Goal: Transaction & Acquisition: Book appointment/travel/reservation

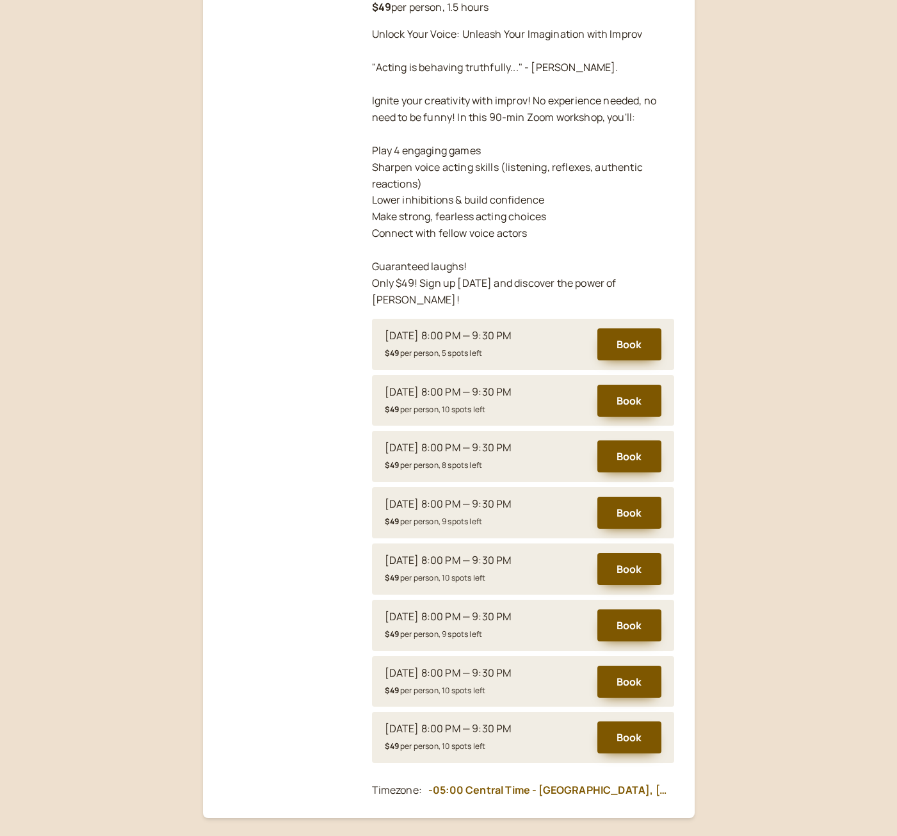
scroll to position [305, 0]
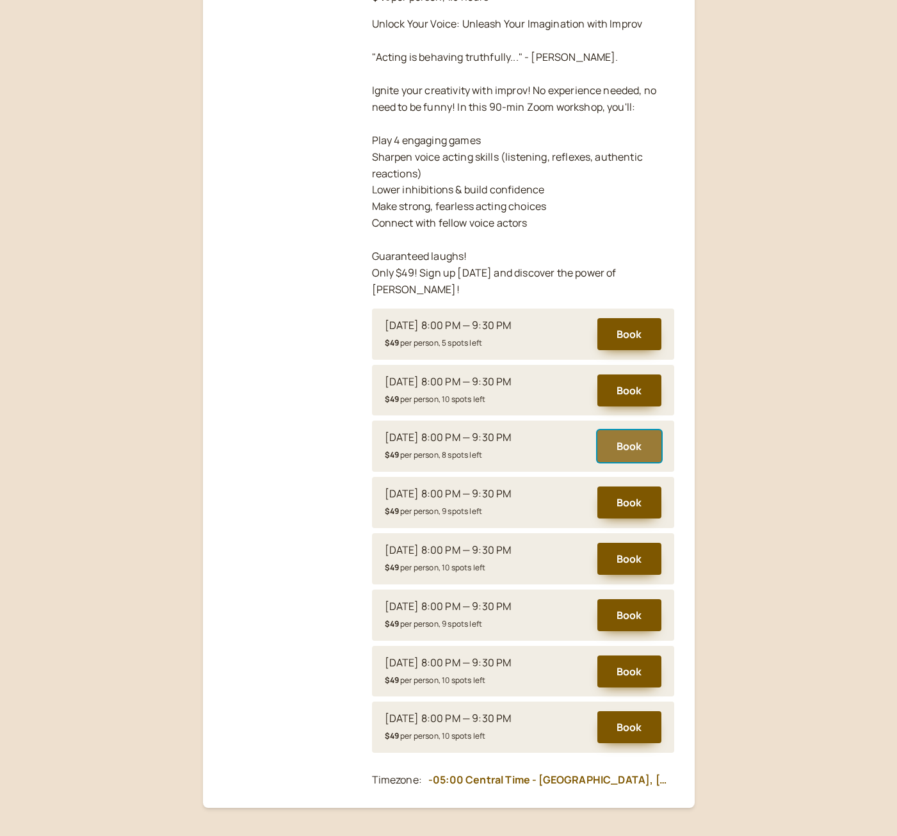
click at [636, 433] on button "Book" at bounding box center [629, 446] width 64 height 32
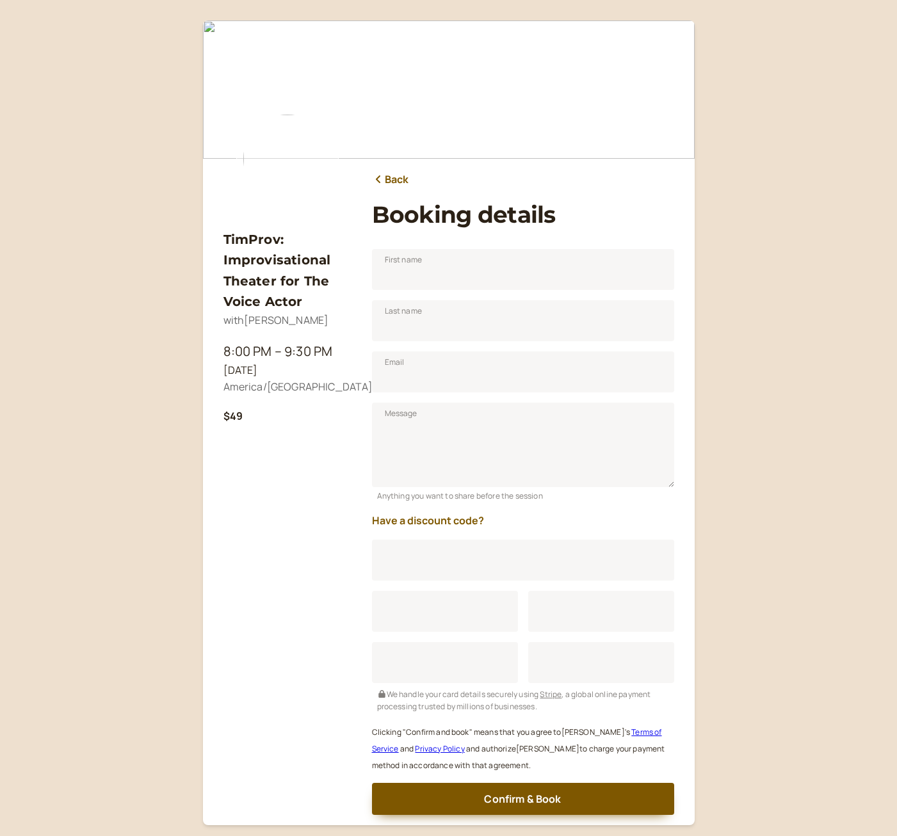
scroll to position [88, 0]
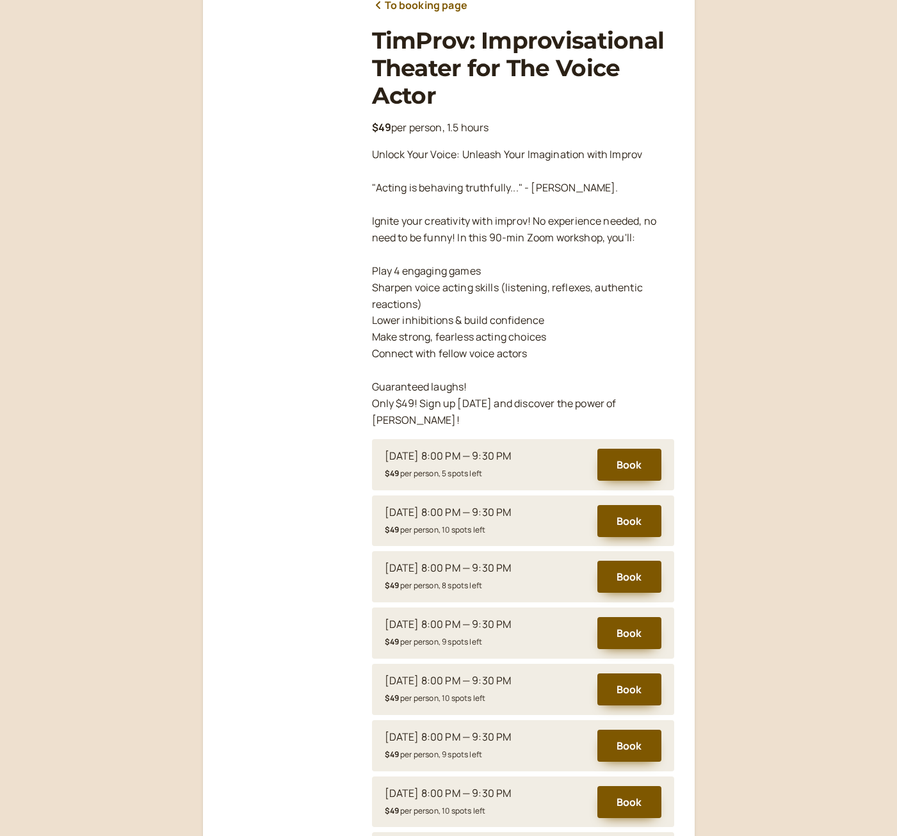
scroll to position [283, 0]
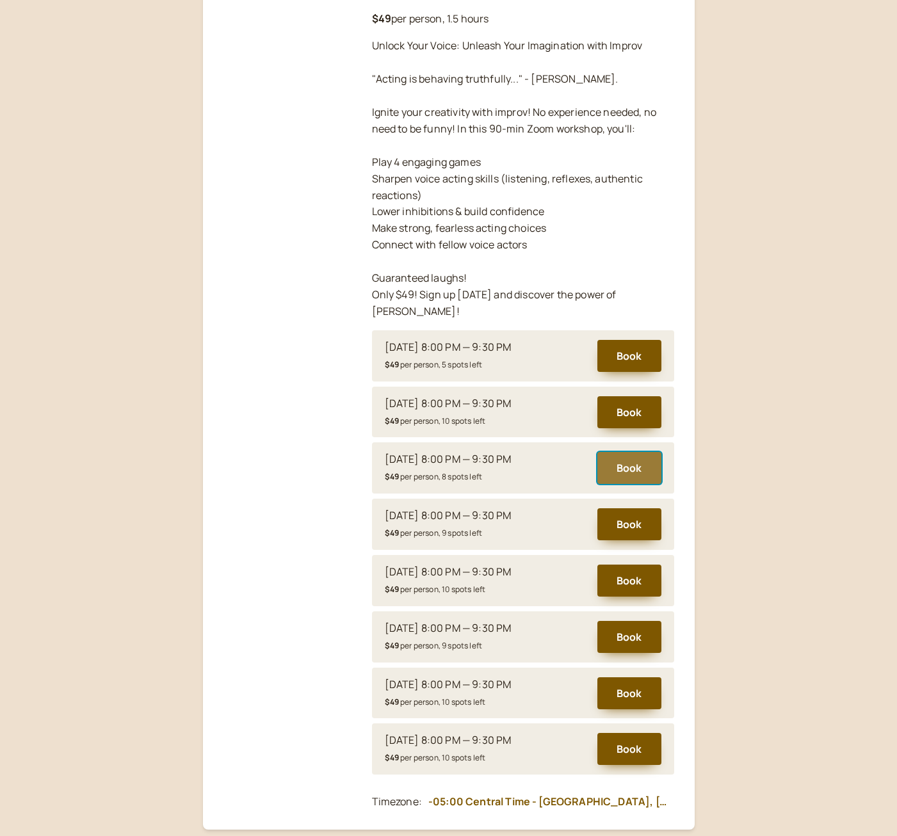
click at [627, 456] on button "Book" at bounding box center [629, 468] width 64 height 32
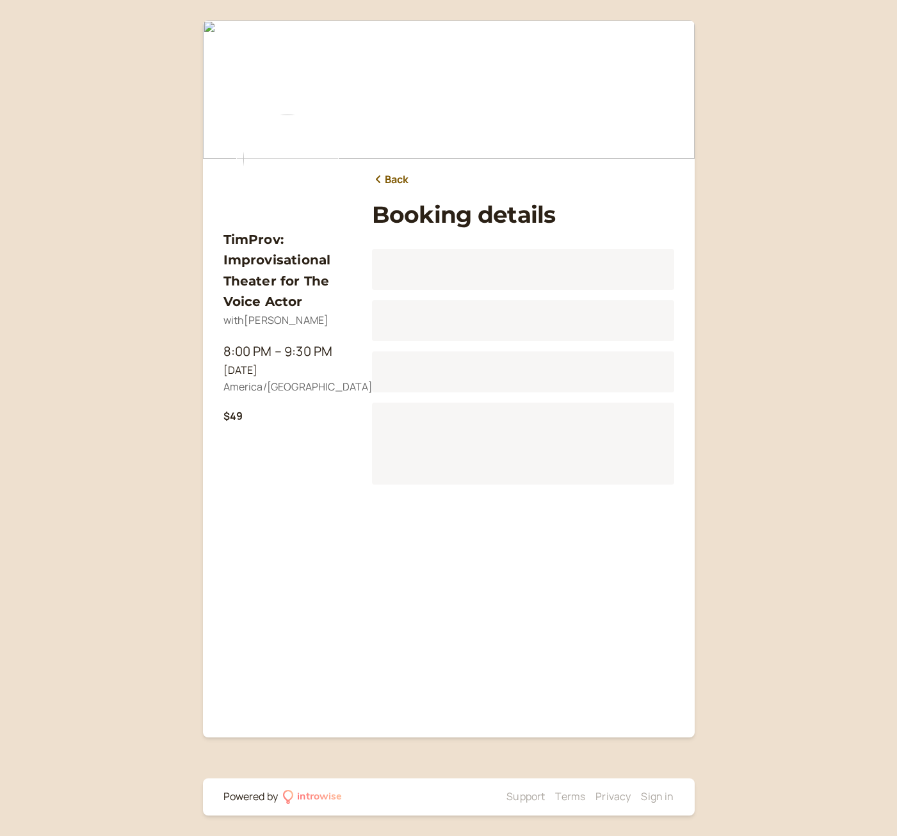
scroll to position [88, 0]
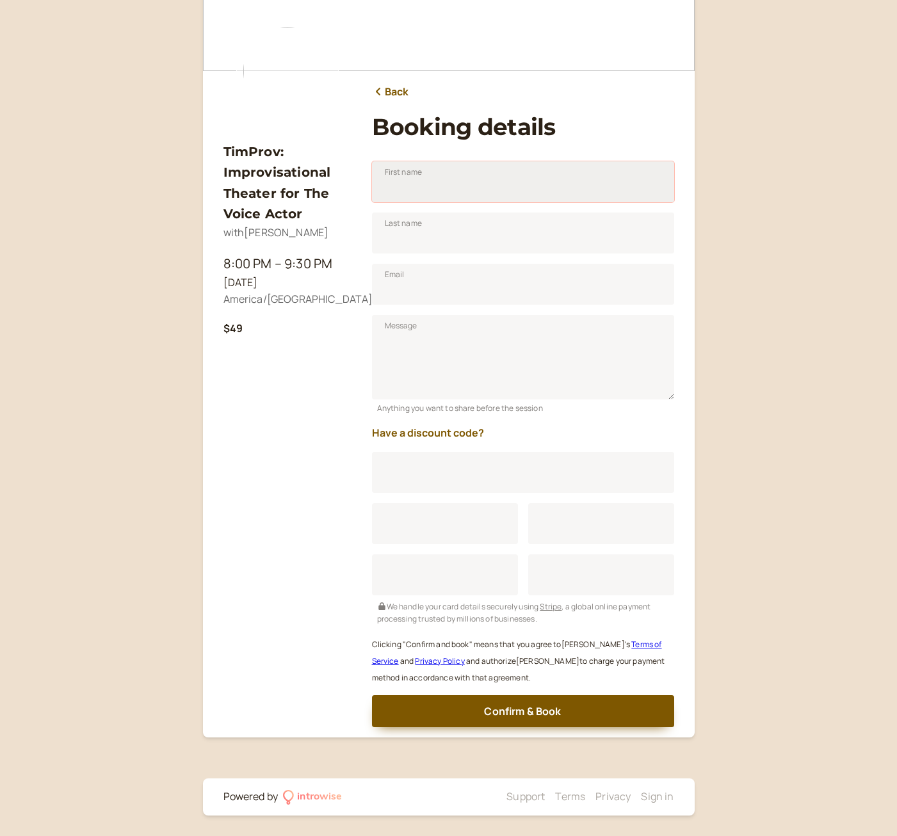
click at [460, 185] on input "First name" at bounding box center [523, 181] width 302 height 41
type input "Chris"
type input "[DEMOGRAPHIC_DATA]"
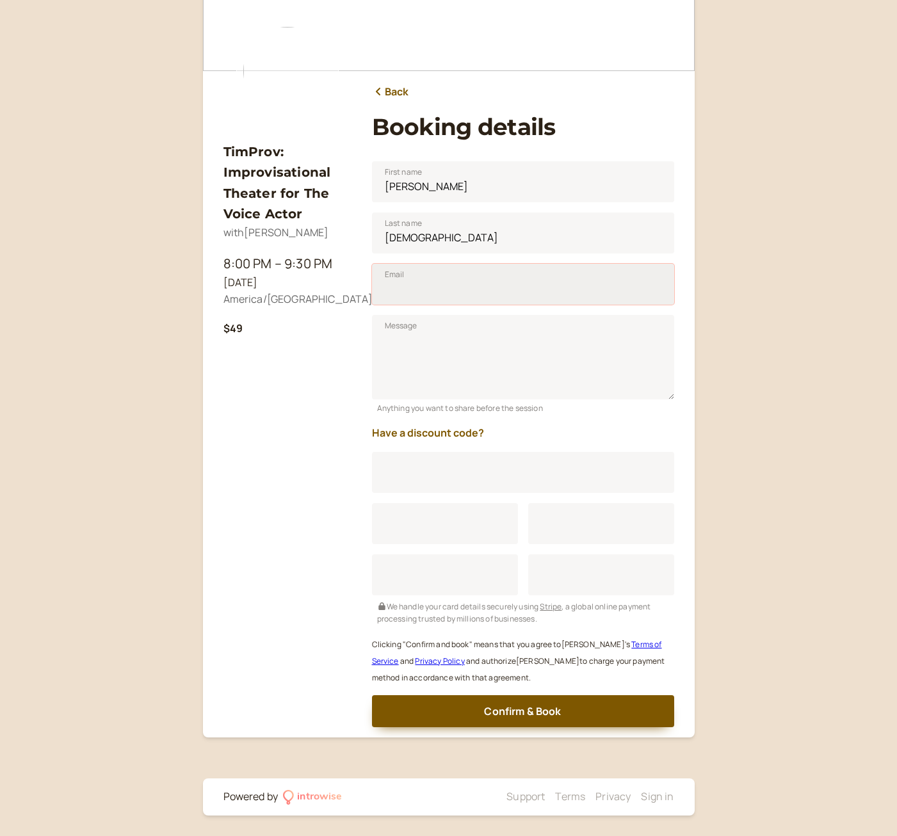
click at [463, 296] on input "Email" at bounding box center [523, 284] width 302 height 41
type input "[EMAIL_ADDRESS][DOMAIN_NAME]"
click at [506, 328] on textarea "Message" at bounding box center [523, 357] width 302 height 85
type textarea "I"
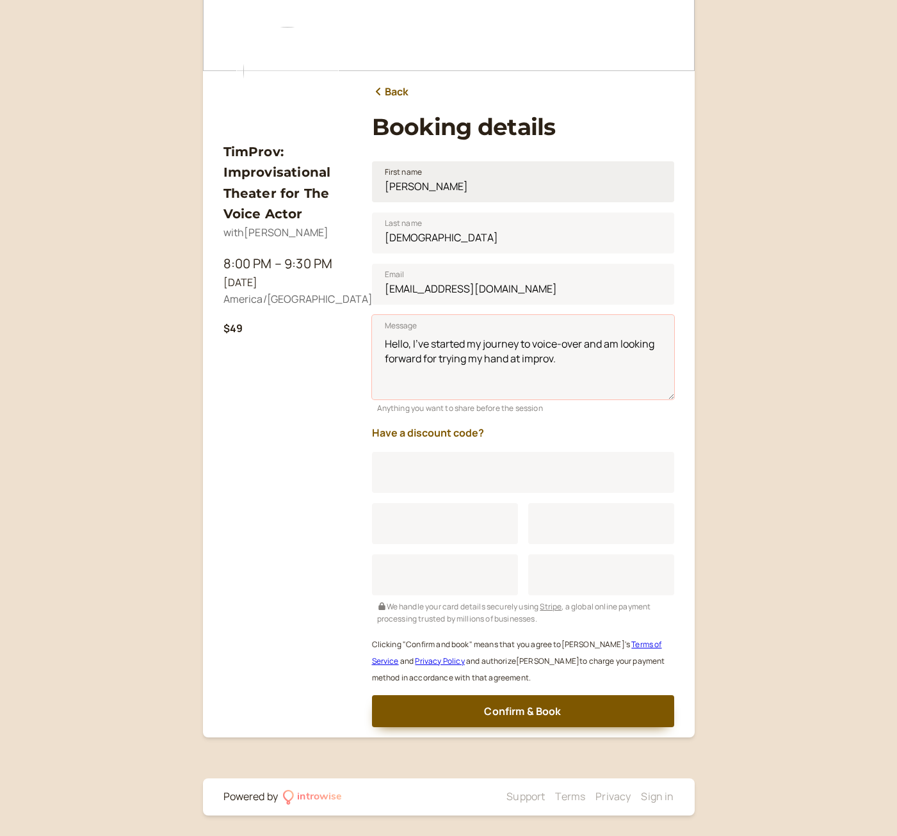
type textarea "Hello, I've started my journey to voice-over and am looking forward for trying …"
click at [444, 195] on input "Chris" at bounding box center [523, 181] width 302 height 41
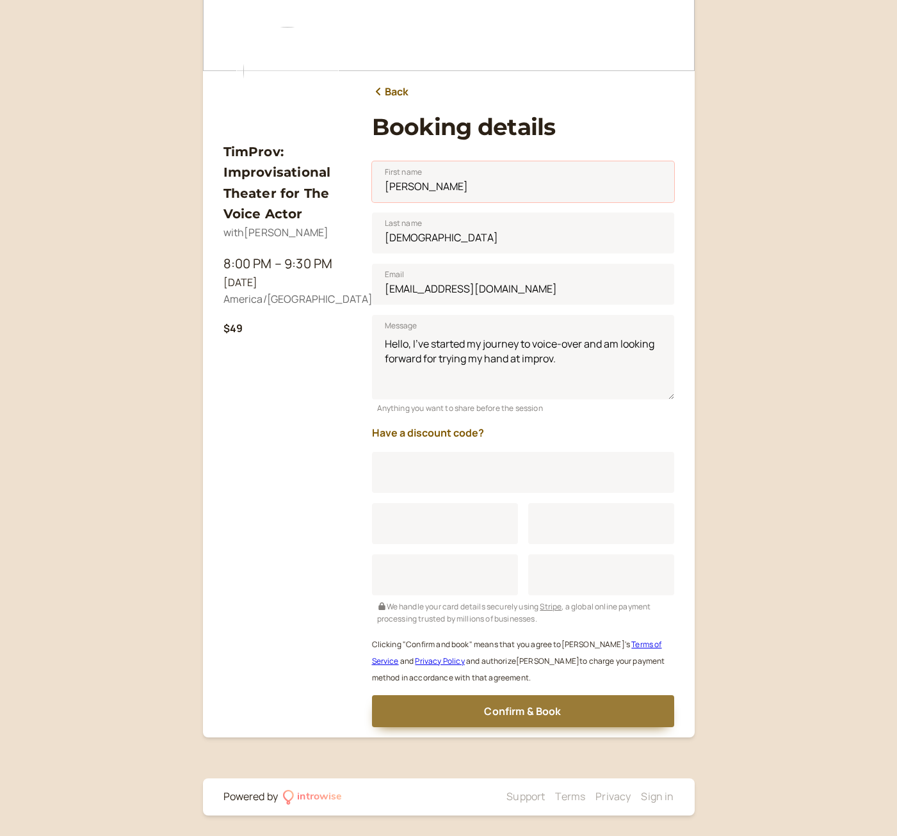
type input "[PERSON_NAME]"
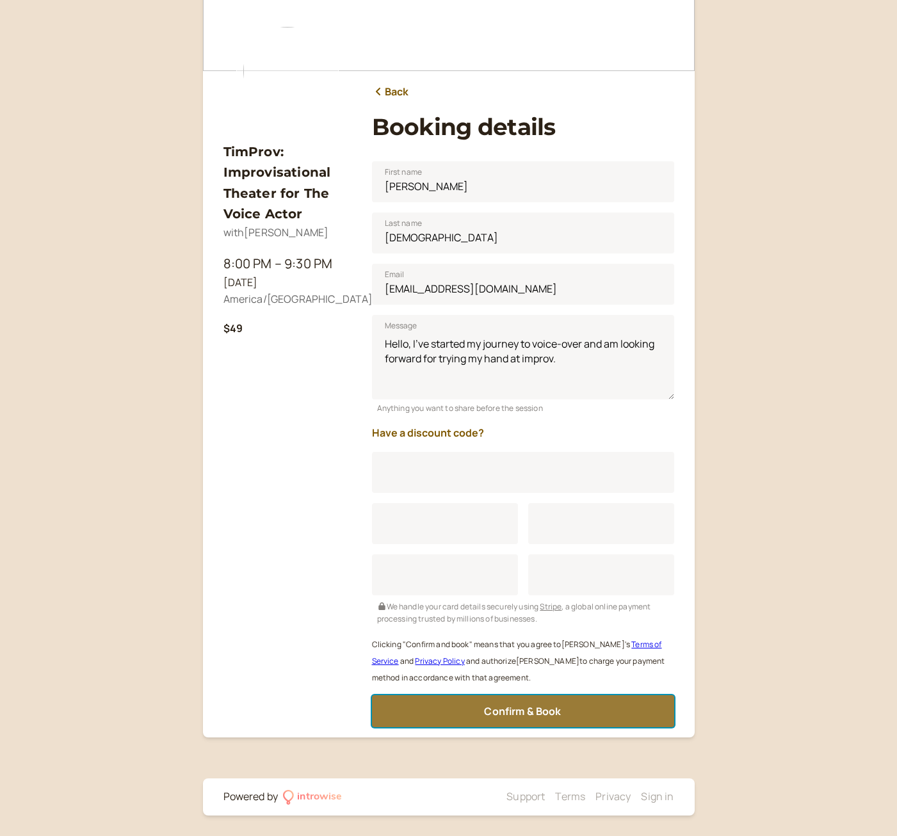
click at [530, 710] on span "Confirm & Book" at bounding box center [522, 711] width 77 height 14
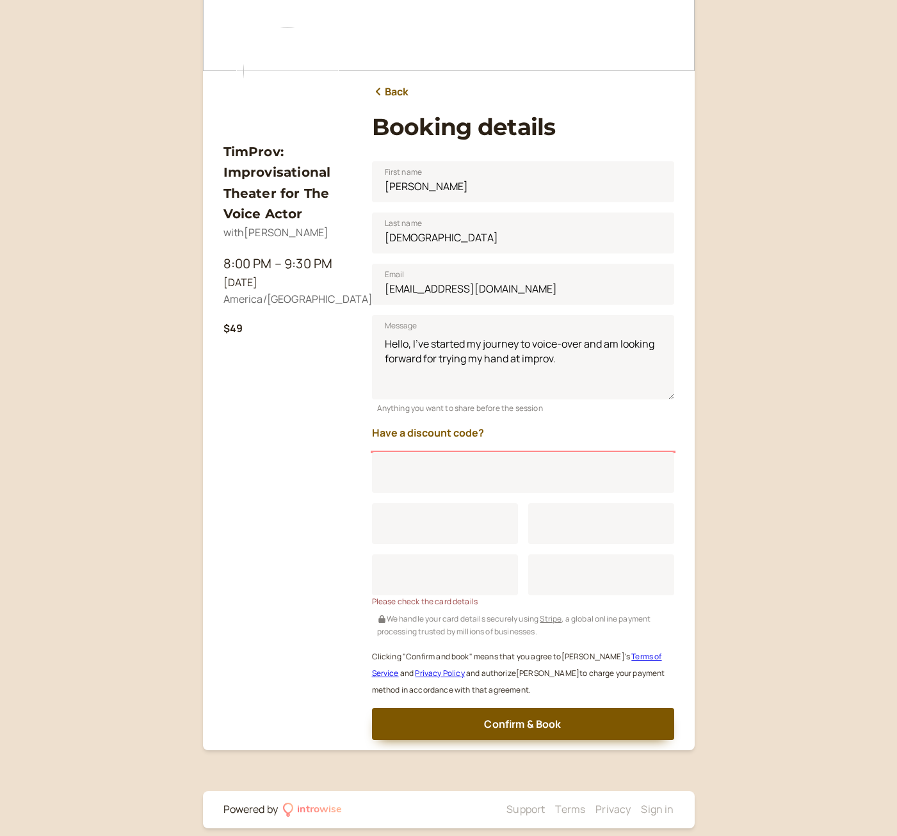
click at [488, 480] on div "Loading..." at bounding box center [523, 472] width 302 height 41
click at [464, 525] on div "Loading..." at bounding box center [445, 523] width 146 height 41
click at [464, 579] on div "Loading..." at bounding box center [445, 574] width 146 height 41
drag, startPoint x: 624, startPoint y: 574, endPoint x: 615, endPoint y: 571, distance: 8.9
click at [617, 572] on div "Loading..." at bounding box center [601, 574] width 146 height 41
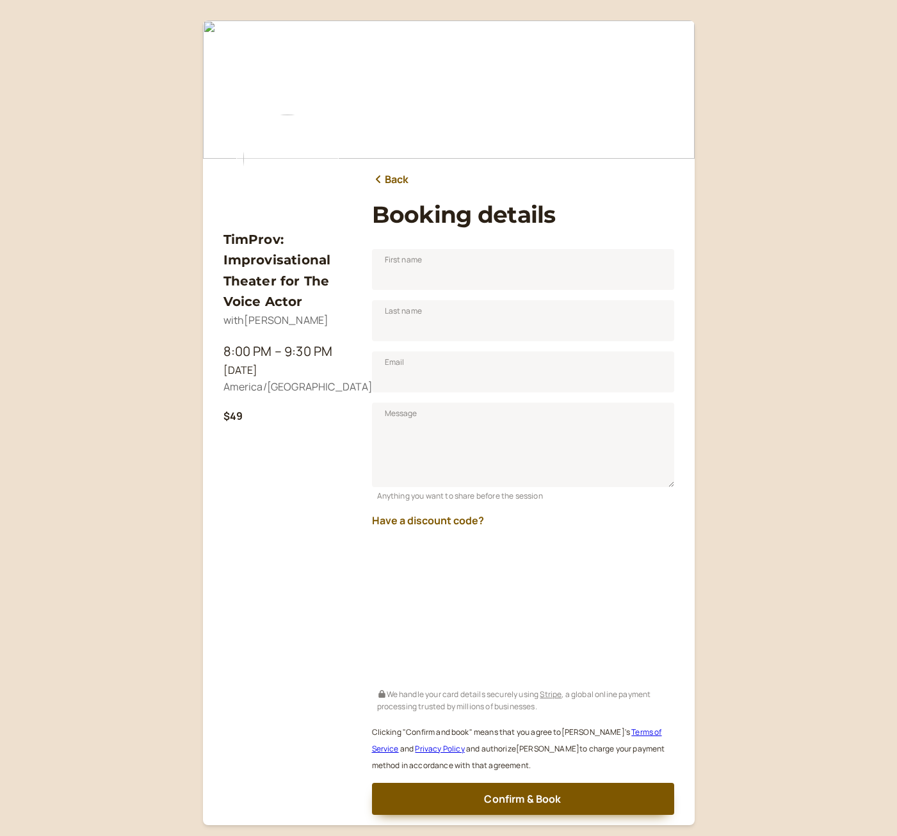
scroll to position [84, 0]
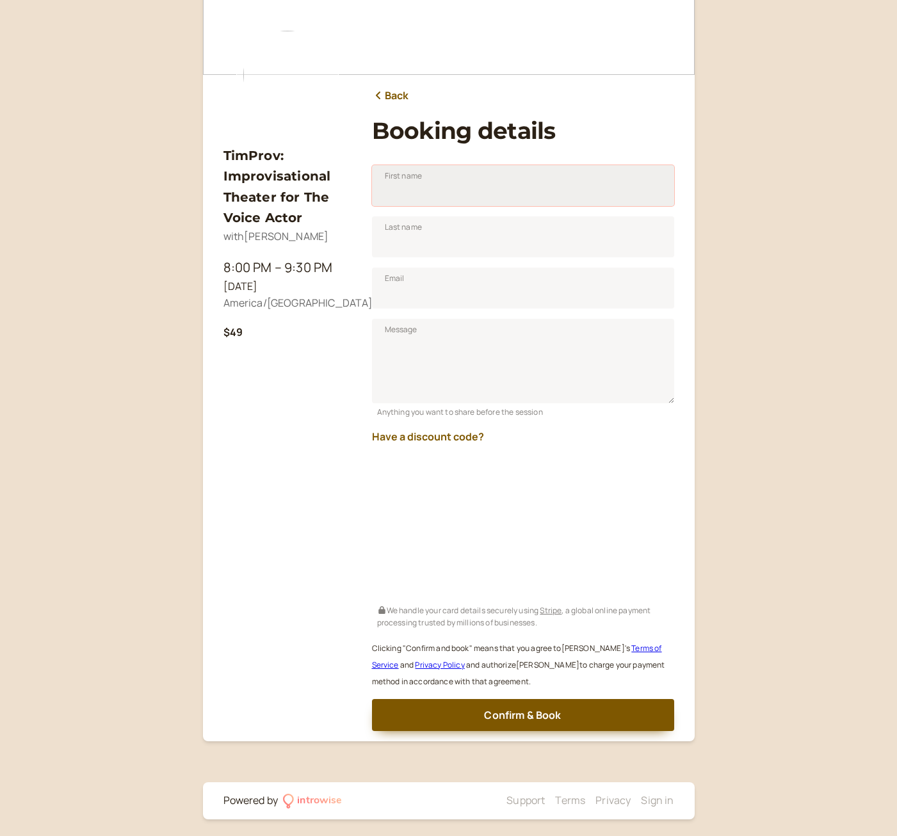
click at [439, 191] on input "First name" at bounding box center [523, 185] width 302 height 41
type input "[PERSON_NAME]"
click at [448, 252] on input "Last name" at bounding box center [523, 236] width 302 height 41
type input "[DEMOGRAPHIC_DATA]"
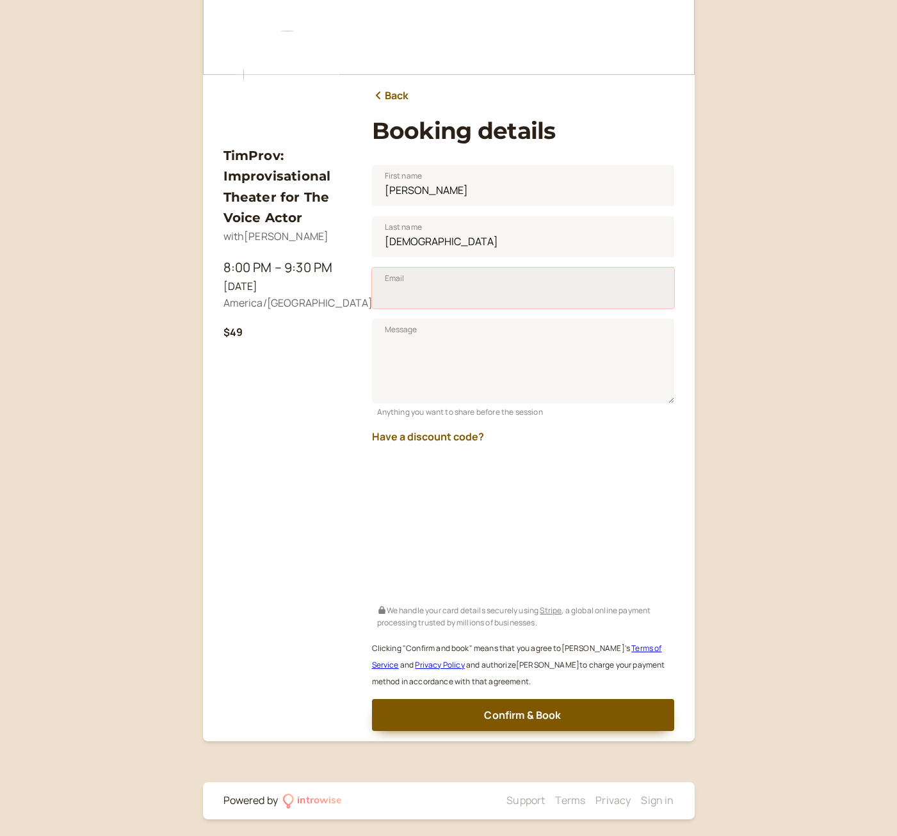
click at [465, 302] on input "Email" at bounding box center [523, 288] width 302 height 41
type input "[EMAIL_ADDRESS][DOMAIN_NAME]"
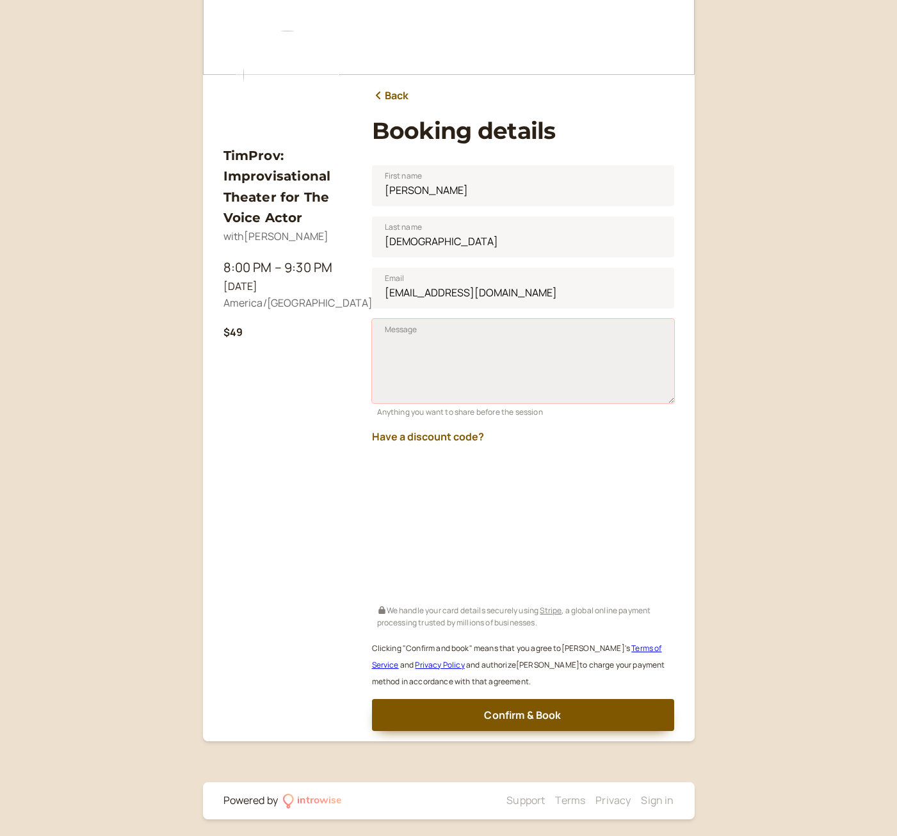
click at [486, 371] on textarea "Message" at bounding box center [523, 361] width 302 height 85
type textarea "Hello, I'm just beginning my journey into voice-over and am looking forward to …"
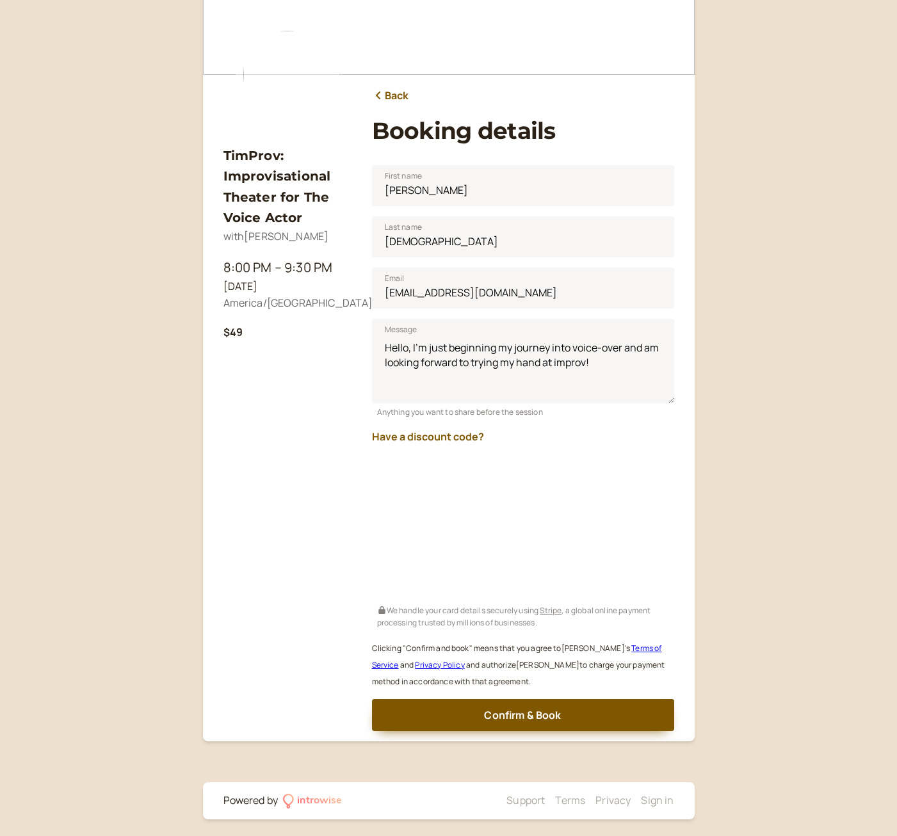
click at [818, 546] on div "TimProv: Improvisational Theater for The Voice Actor with [PERSON_NAME] 8:00 PM…" at bounding box center [448, 378] width 897 height 924
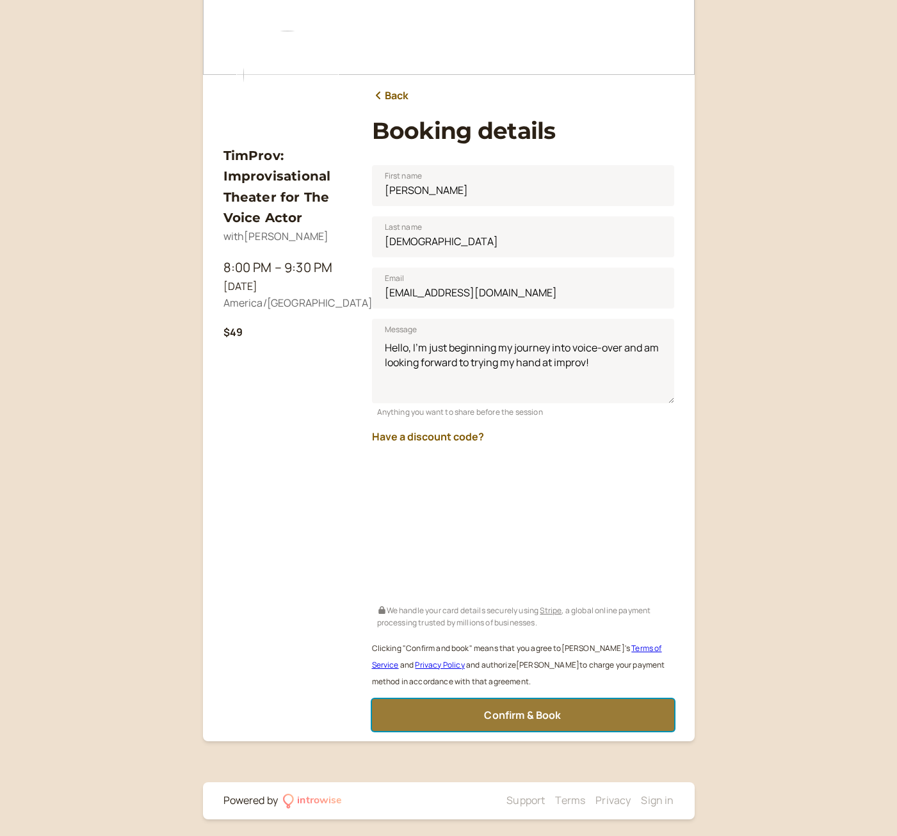
click at [549, 715] on span "Confirm & Book" at bounding box center [522, 715] width 77 height 14
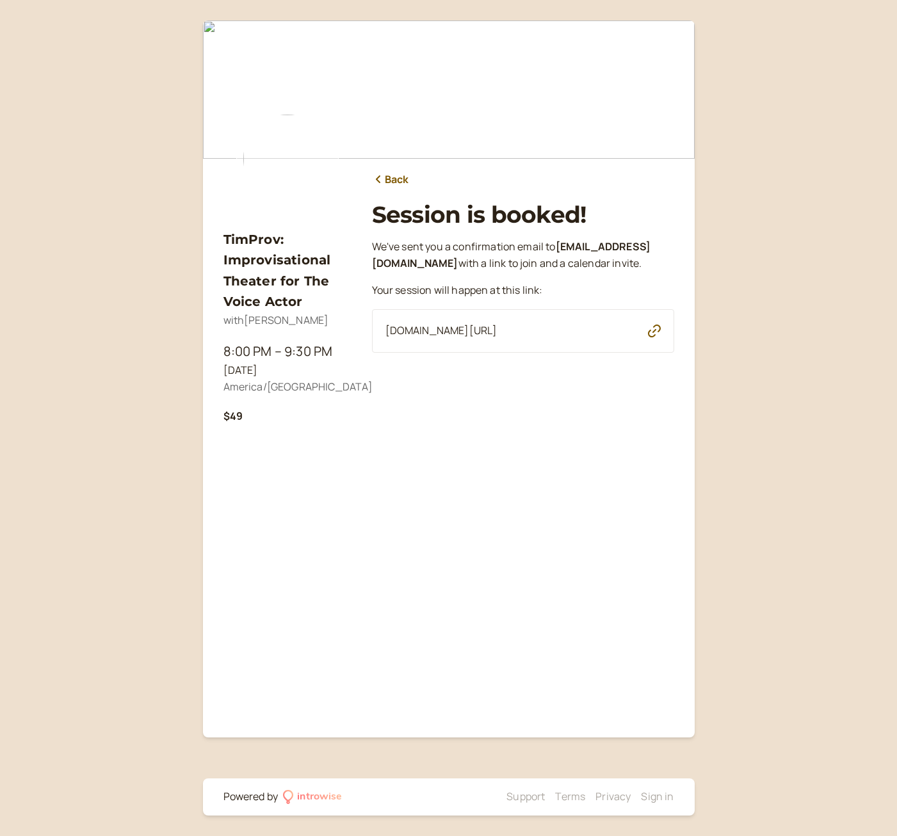
scroll to position [0, 0]
drag, startPoint x: 82, startPoint y: 311, endPoint x: 90, endPoint y: 314, distance: 8.7
click at [82, 311] on div "TimProv: Improvisational Theater for The Voice Actor with [PERSON_NAME] 8:00 PM…" at bounding box center [448, 418] width 897 height 836
click at [655, 337] on icon "button" at bounding box center [654, 331] width 13 height 13
click at [49, 193] on div "TimProv: Improvisational Theater for The Voice Actor with [PERSON_NAME] 8:00 PM…" at bounding box center [448, 418] width 897 height 836
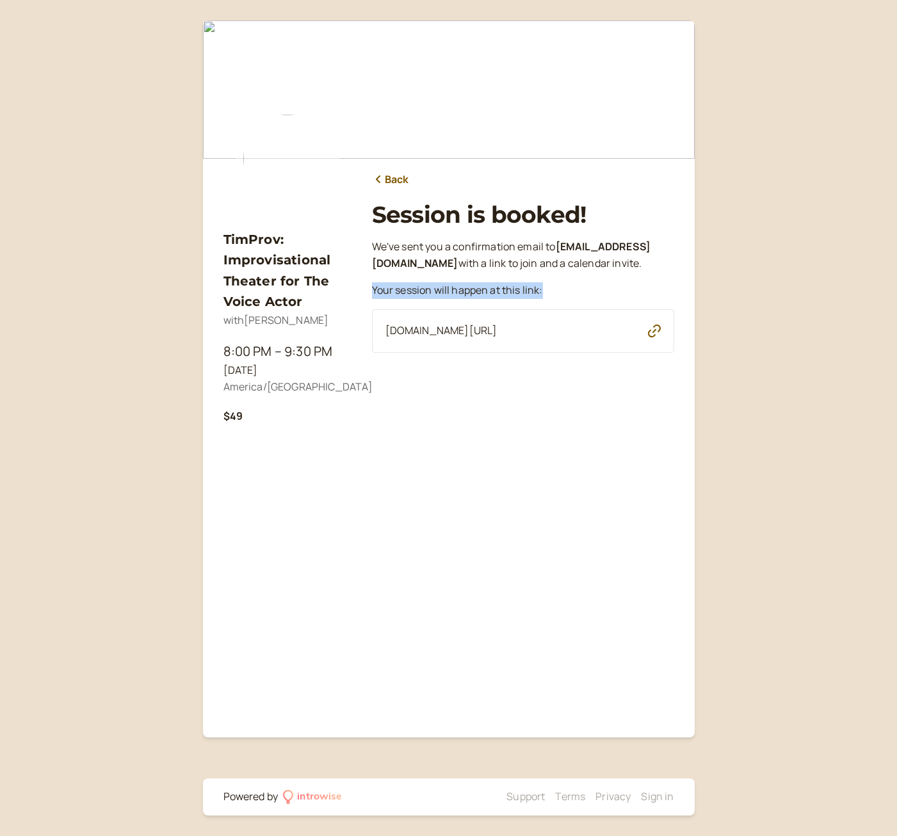
drag, startPoint x: 537, startPoint y: 307, endPoint x: 372, endPoint y: 309, distance: 165.2
click at [372, 299] on p "Your session will happen at this link:" at bounding box center [523, 290] width 302 height 17
copy p "Your session will happen at this link:"
click at [455, 445] on div "We ' ve sent you a confirmation email to [EMAIL_ADDRESS][DOMAIN_NAME] with a li…" at bounding box center [523, 351] width 302 height 224
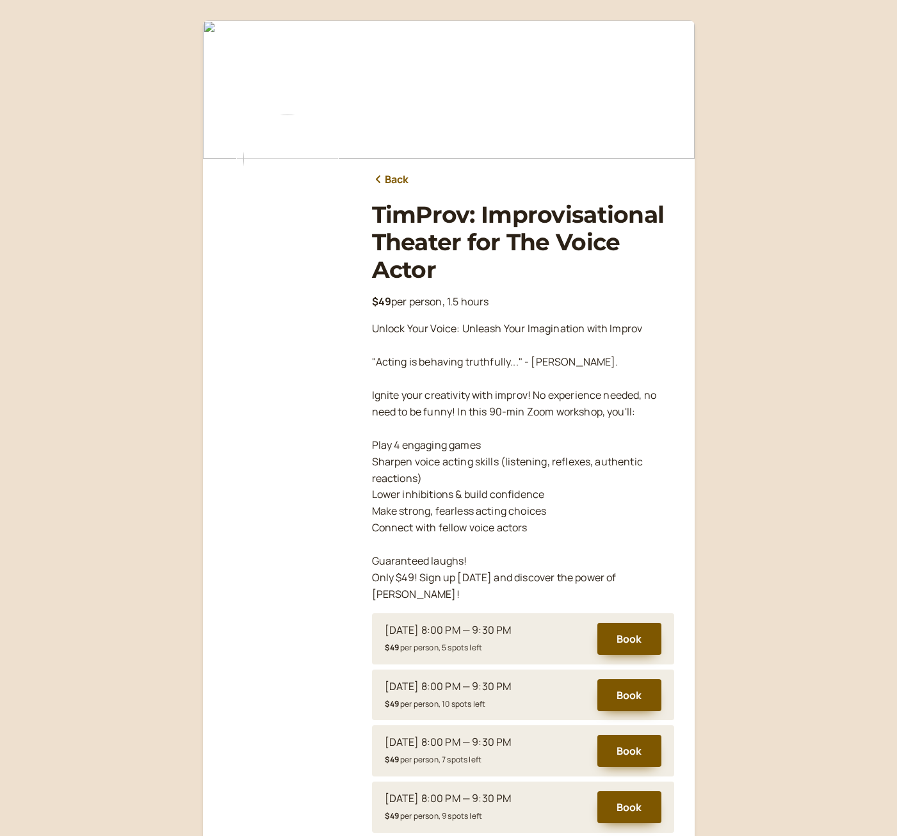
click at [394, 172] on link "Back" at bounding box center [390, 180] width 37 height 17
